Goal: Transaction & Acquisition: Purchase product/service

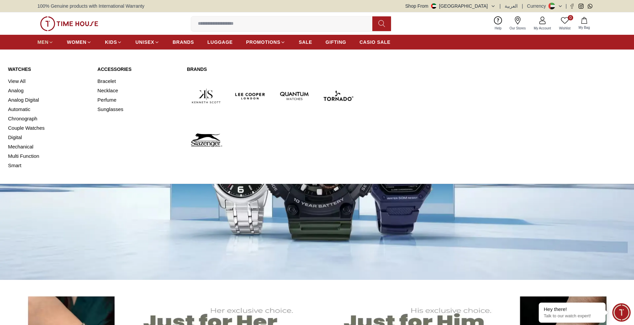
click at [50, 40] on icon at bounding box center [50, 42] width 5 height 5
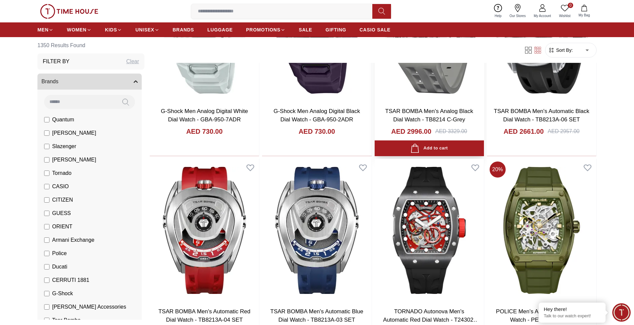
scroll to position [668, 0]
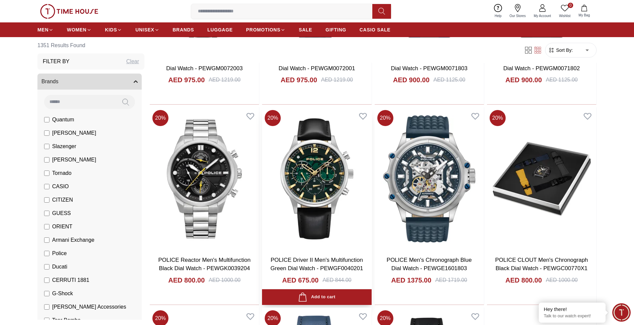
scroll to position [1603, 0]
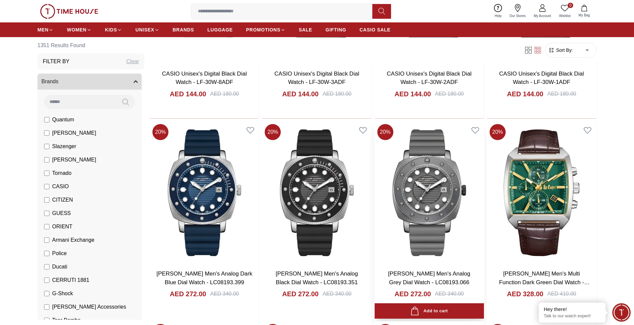
scroll to position [2405, 0]
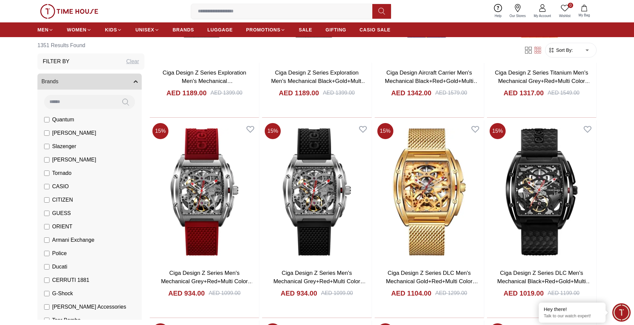
scroll to position [3675, 0]
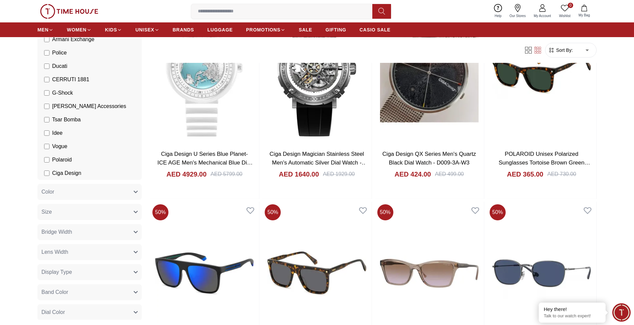
scroll to position [33, 0]
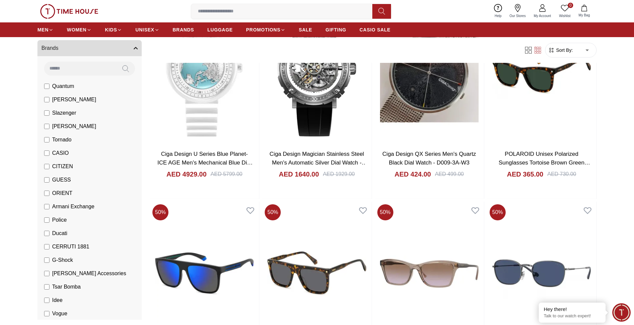
click at [51, 151] on label "CASIO" at bounding box center [56, 153] width 25 height 8
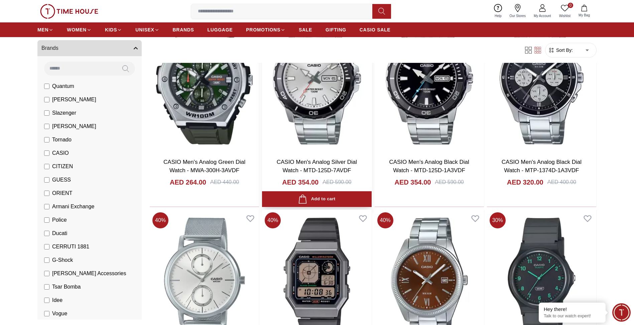
scroll to position [635, 0]
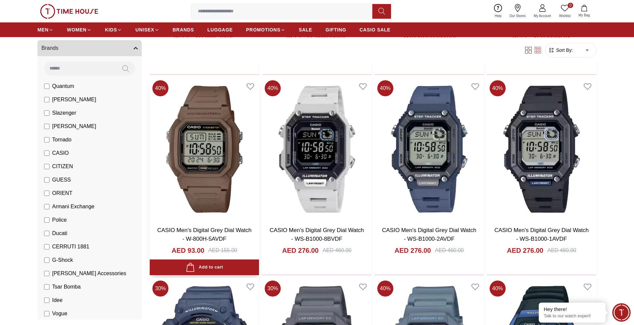
scroll to position [1436, 0]
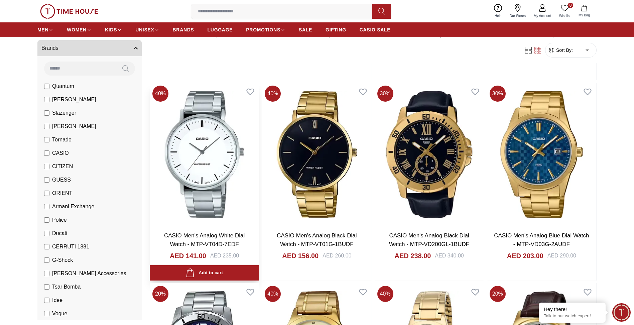
scroll to position [2639, 0]
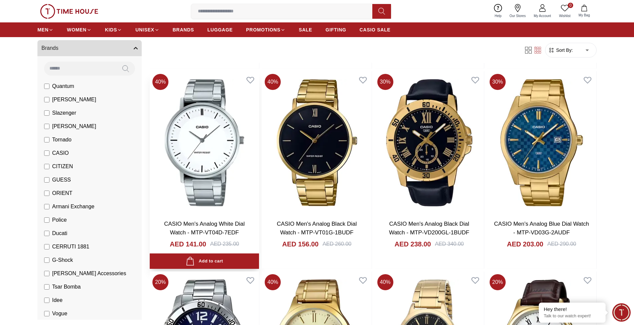
click at [208, 190] on img at bounding box center [204, 142] width 109 height 143
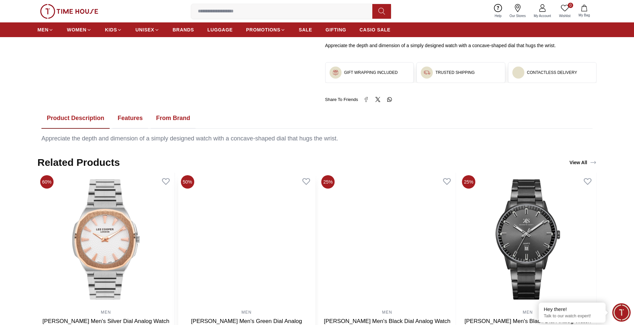
scroll to position [301, 0]
